Goal: Task Accomplishment & Management: Complete application form

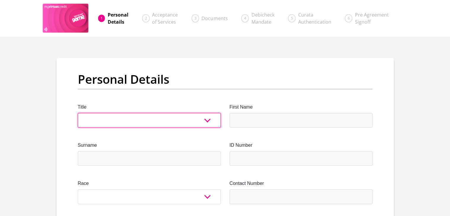
click at [152, 116] on select "Mr Ms Mrs Dr [PERSON_NAME]" at bounding box center [149, 120] width 143 height 14
select select "Ms"
click at [78, 113] on select "Mr Ms Mrs Dr [PERSON_NAME]" at bounding box center [149, 120] width 143 height 14
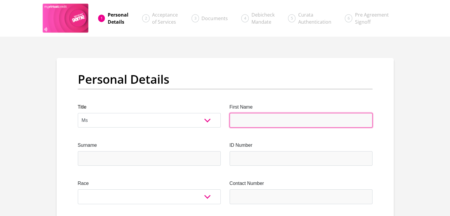
click at [271, 123] on input "First Name" at bounding box center [300, 120] width 143 height 14
type input "ongezwa"
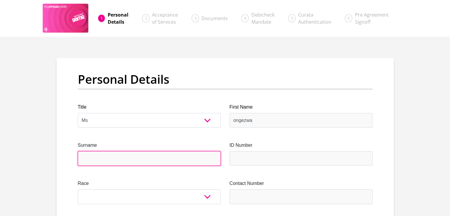
click at [106, 157] on input "Surname" at bounding box center [149, 158] width 143 height 14
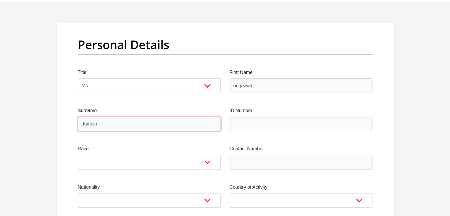
scroll to position [59, 0]
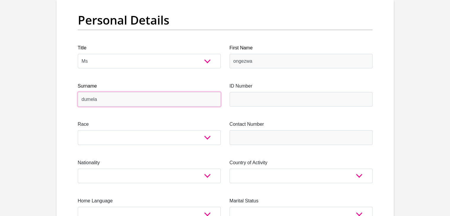
type input "dumela"
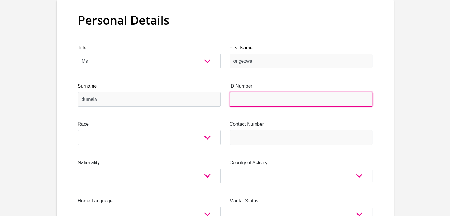
click at [257, 95] on input "ID Number" at bounding box center [300, 99] width 143 height 14
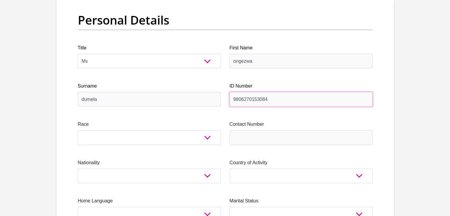
type input "9806270153084"
click at [141, 128] on div "Race Black Coloured Indian White Other" at bounding box center [149, 133] width 143 height 24
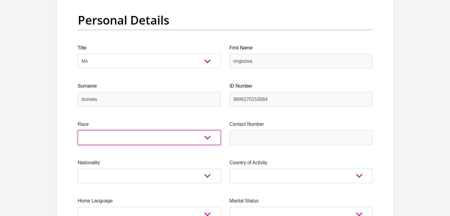
click at [131, 137] on select "Black Coloured Indian White Other" at bounding box center [149, 137] width 143 height 14
select select "1"
click at [78, 130] on select "Black Coloured Indian White Other" at bounding box center [149, 137] width 143 height 14
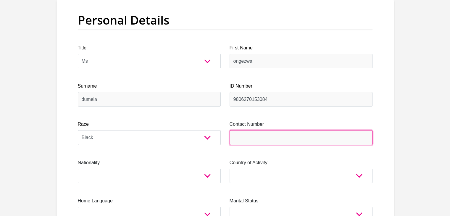
click at [256, 136] on input "Contact Number" at bounding box center [300, 137] width 143 height 14
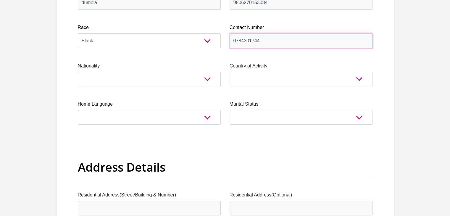
scroll to position [177, 0]
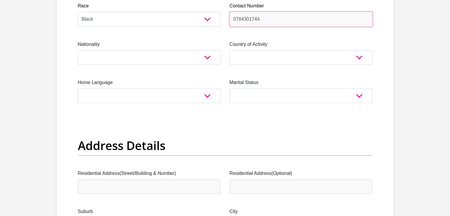
type input "0784301744"
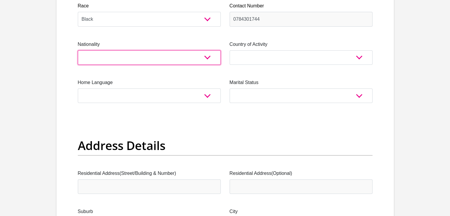
click at [200, 54] on select "[GEOGRAPHIC_DATA] [GEOGRAPHIC_DATA] [GEOGRAPHIC_DATA] [GEOGRAPHIC_DATA] [GEOGRA…" at bounding box center [149, 57] width 143 height 14
select select "ZAF"
click at [78, 50] on select "[GEOGRAPHIC_DATA] [GEOGRAPHIC_DATA] [GEOGRAPHIC_DATA] [GEOGRAPHIC_DATA] [GEOGRA…" at bounding box center [149, 57] width 143 height 14
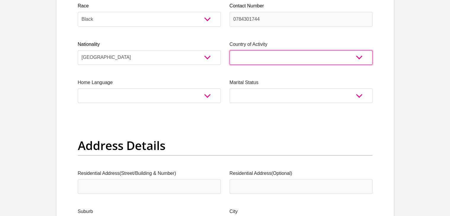
click at [272, 55] on select "[GEOGRAPHIC_DATA] [GEOGRAPHIC_DATA] [GEOGRAPHIC_DATA] [GEOGRAPHIC_DATA] [GEOGRA…" at bounding box center [300, 57] width 143 height 14
select select "ZAF"
click at [229, 50] on select "[GEOGRAPHIC_DATA] [GEOGRAPHIC_DATA] [GEOGRAPHIC_DATA] [GEOGRAPHIC_DATA] [GEOGRA…" at bounding box center [300, 57] width 143 height 14
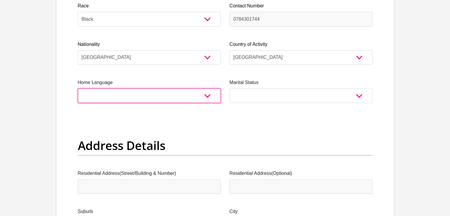
click at [169, 96] on select "Afrikaans English Sepedi South Ndebele Southern Sotho Swati Tsonga Tswana Venda…" at bounding box center [149, 95] width 143 height 14
select select "eng"
click at [78, 88] on select "Afrikaans English Sepedi South Ndebele Southern Sotho Swati Tsonga Tswana Venda…" at bounding box center [149, 95] width 143 height 14
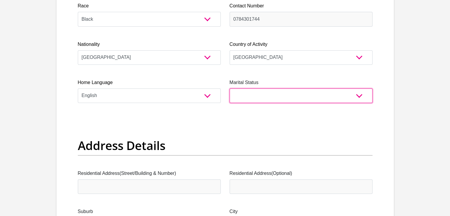
click at [282, 95] on select "Married ANC Single Divorced Widowed Married COP or Customary Law" at bounding box center [300, 95] width 143 height 14
select select "2"
click at [229, 88] on select "Married ANC Single Divorced Widowed Married COP or Customary Law" at bounding box center [300, 95] width 143 height 14
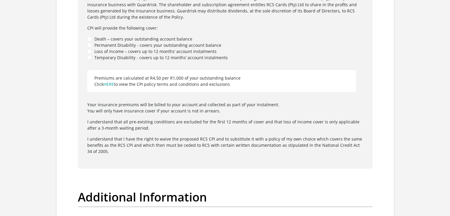
scroll to position [1715, 0]
